Goal: Task Accomplishment & Management: Manage account settings

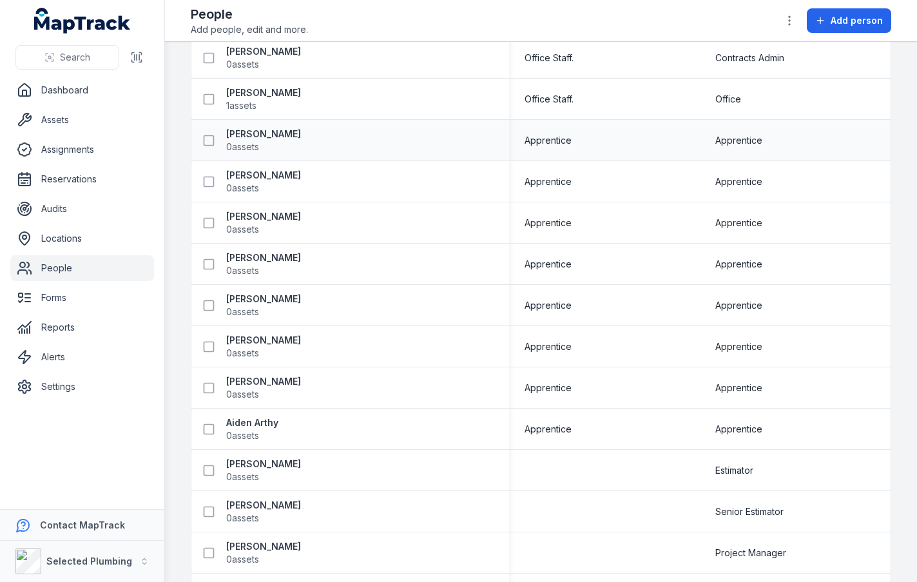
scroll to position [2448, 0]
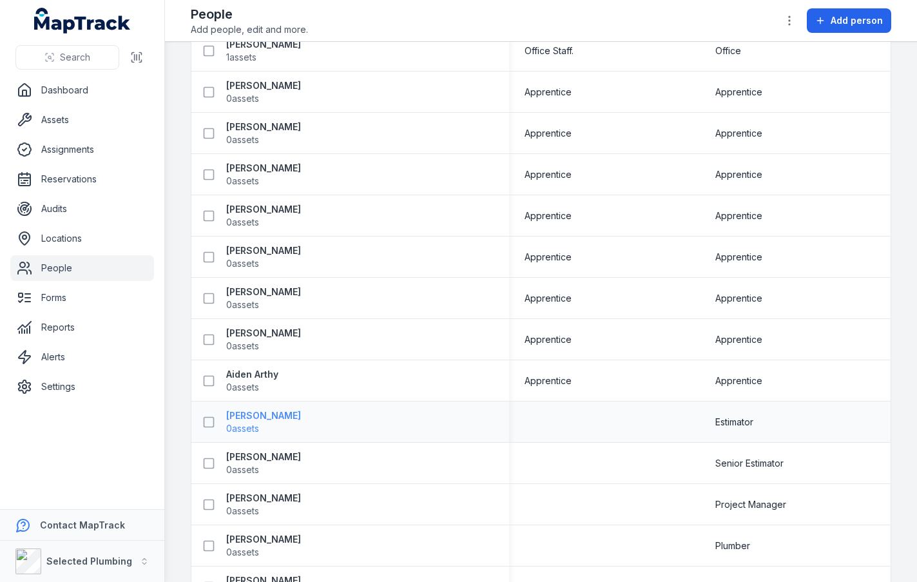
click at [269, 417] on strong "[PERSON_NAME]" at bounding box center [263, 415] width 75 height 13
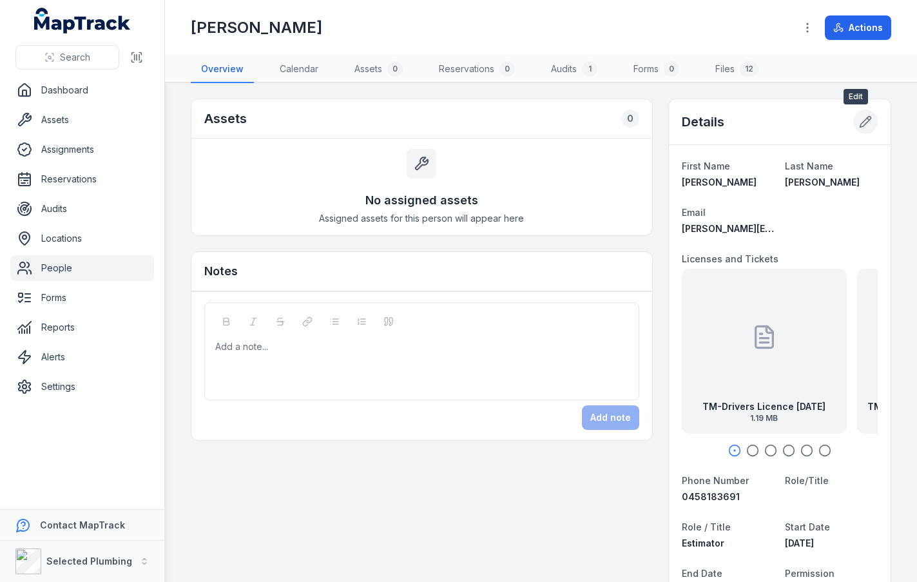
click at [859, 119] on icon at bounding box center [865, 121] width 13 height 13
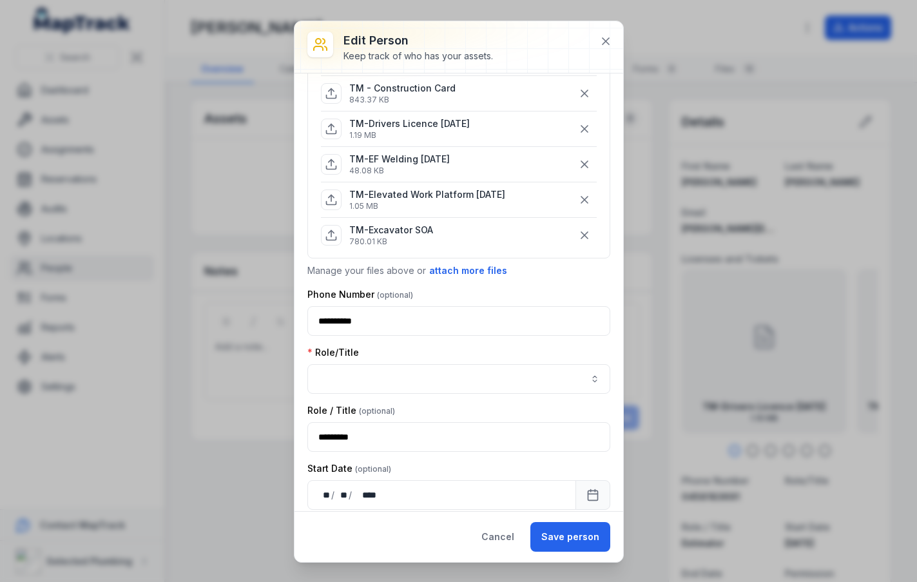
scroll to position [193, 0]
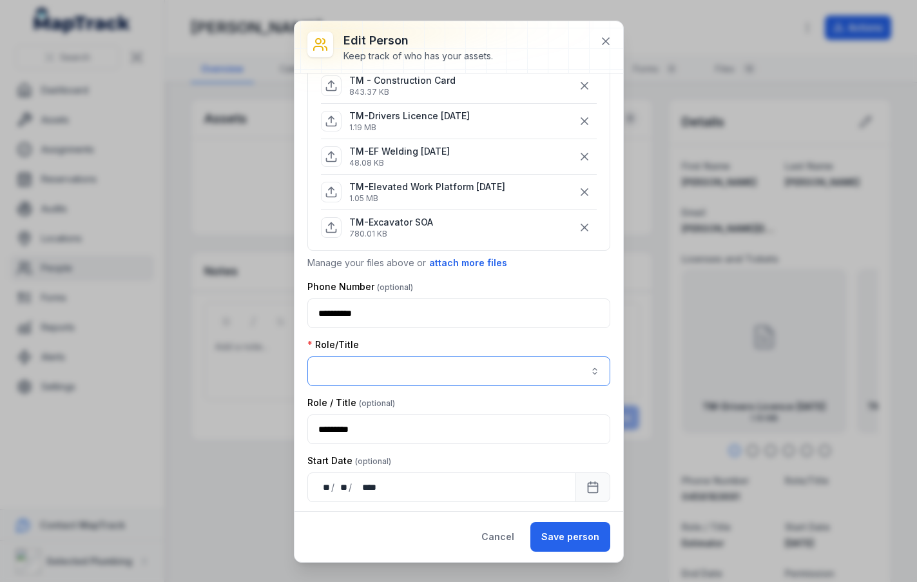
click at [369, 370] on button "button" at bounding box center [458, 371] width 303 height 30
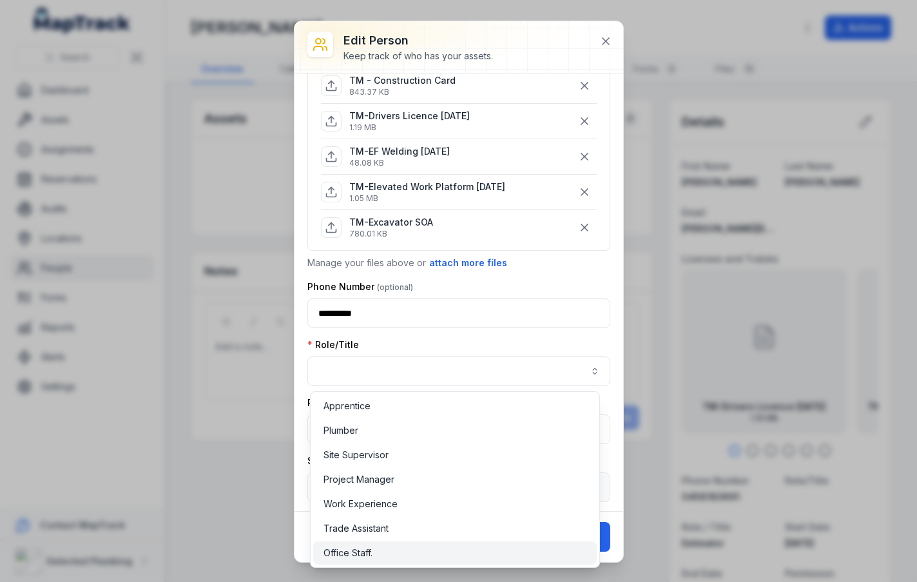
click at [341, 545] on div "Office Staff." at bounding box center [454, 552] width 283 height 23
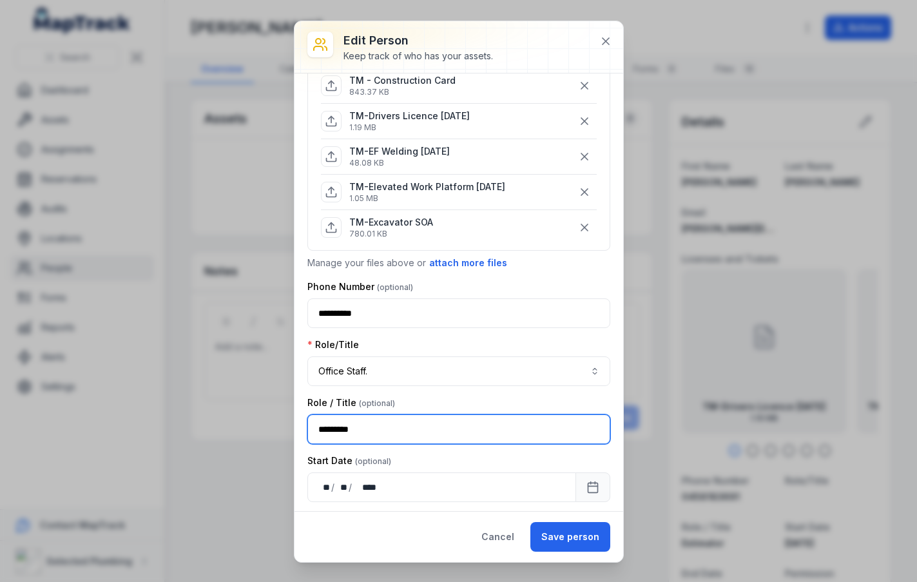
click at [425, 434] on input "*********" at bounding box center [458, 429] width 303 height 30
type input "*"
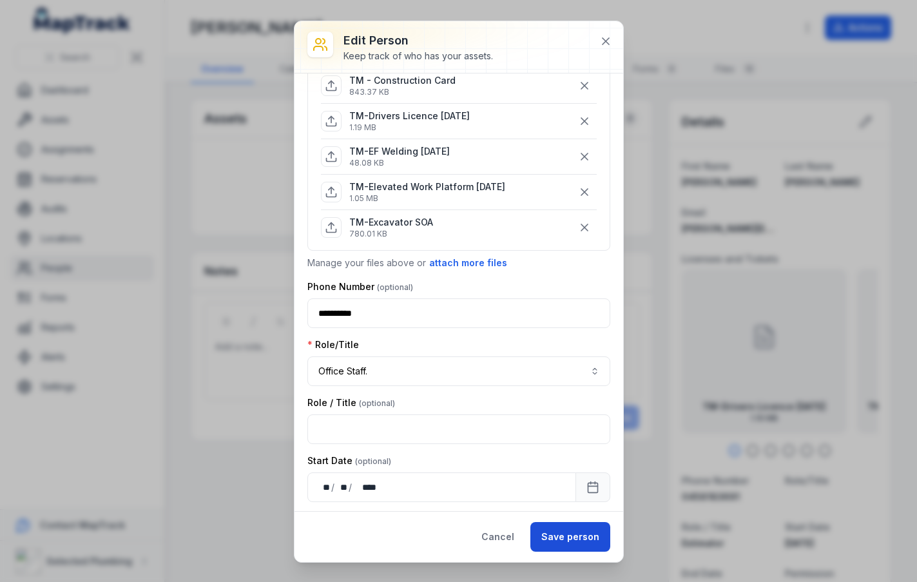
click at [586, 534] on button "Save person" at bounding box center [570, 537] width 80 height 30
